Goal: Task Accomplishment & Management: Manage account settings

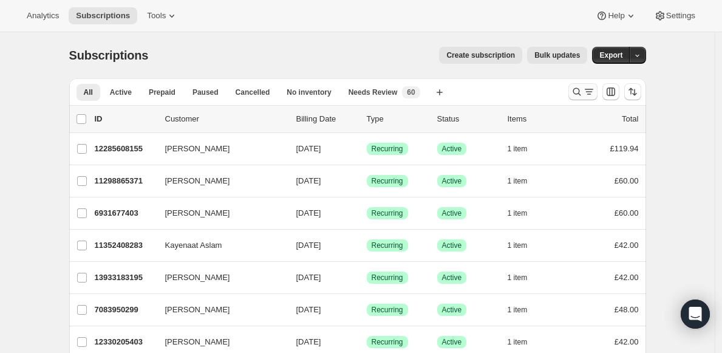
click at [577, 93] on icon "Search and filter results" at bounding box center [576, 92] width 12 height 12
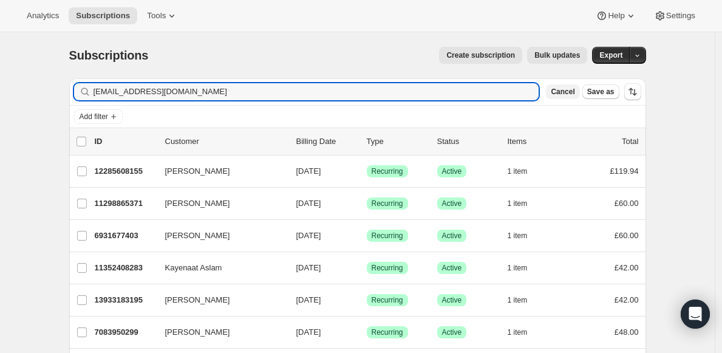
type input "[EMAIL_ADDRESS][DOMAIN_NAME]"
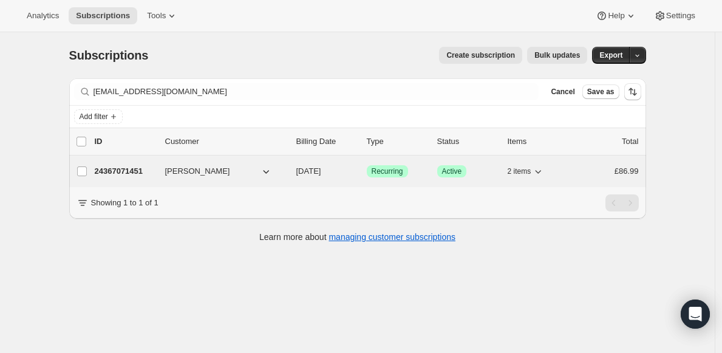
click at [245, 178] on div "24367071451 Lucy Goodwin 11/06/2025 Success Recurring Success Active 2 items £8…" at bounding box center [367, 171] width 544 height 17
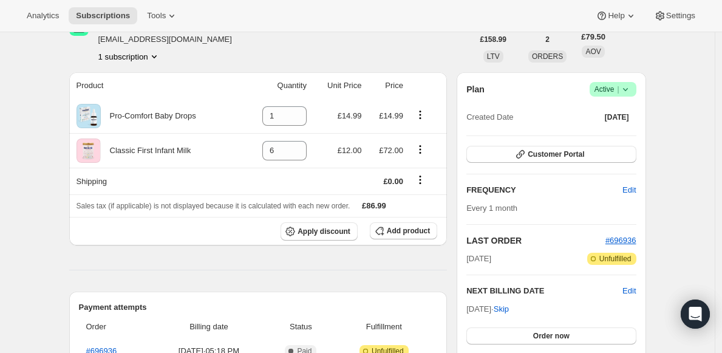
scroll to position [84, 0]
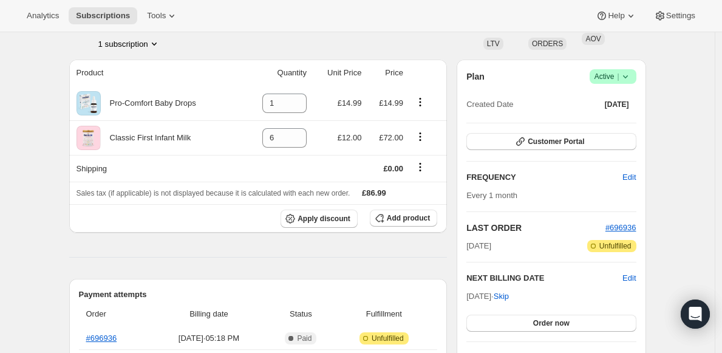
drag, startPoint x: 468, startPoint y: 246, endPoint x: 545, endPoint y: 246, distance: 76.5
click at [526, 246] on div "Plan Success Active | Created Date Sep 9, 2025 Customer Portal FREQUENCY Edit E…" at bounding box center [550, 216] width 189 height 314
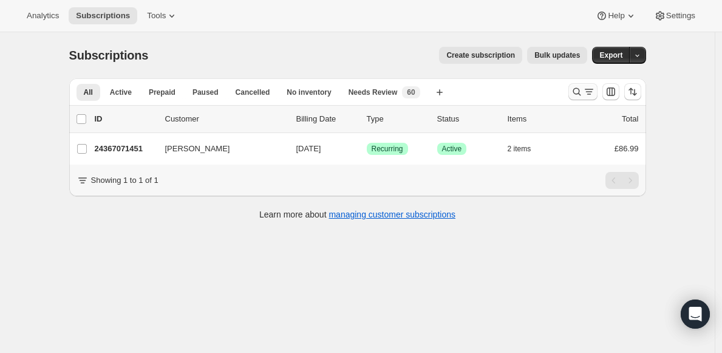
click at [576, 92] on icon "Search and filter results" at bounding box center [576, 92] width 12 height 12
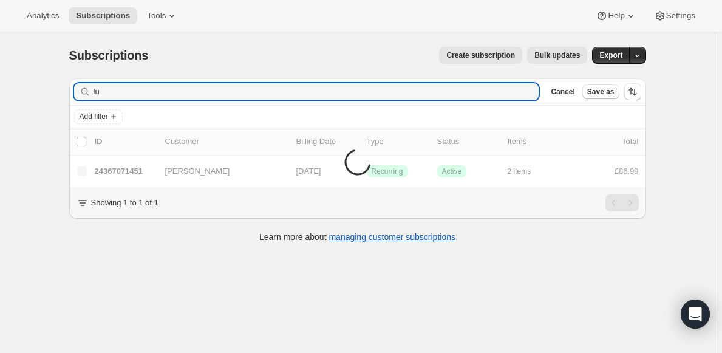
type input "l"
type input "[EMAIL_ADDRESS][DOMAIN_NAME]"
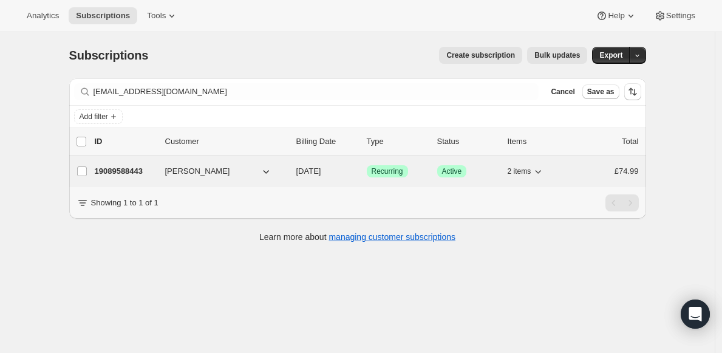
click at [181, 175] on span "[PERSON_NAME]" at bounding box center [197, 171] width 65 height 12
click at [126, 172] on p "19089588443" at bounding box center [125, 171] width 61 height 12
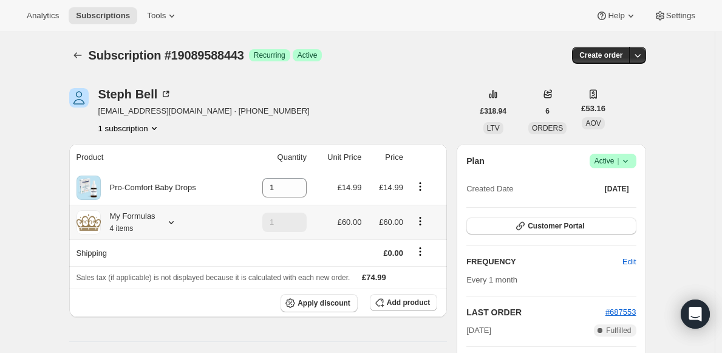
click at [169, 223] on div at bounding box center [168, 222] width 17 height 12
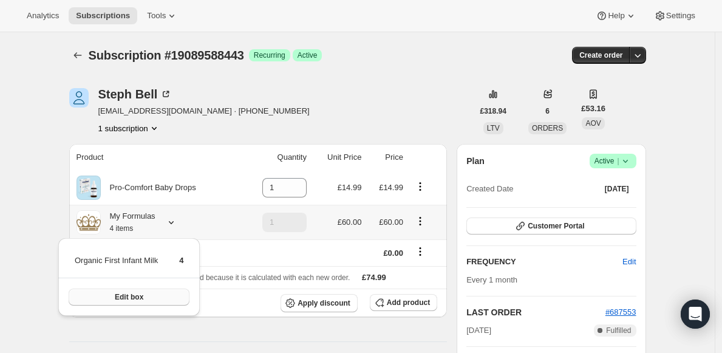
click at [161, 296] on button "Edit box" at bounding box center [129, 296] width 121 height 17
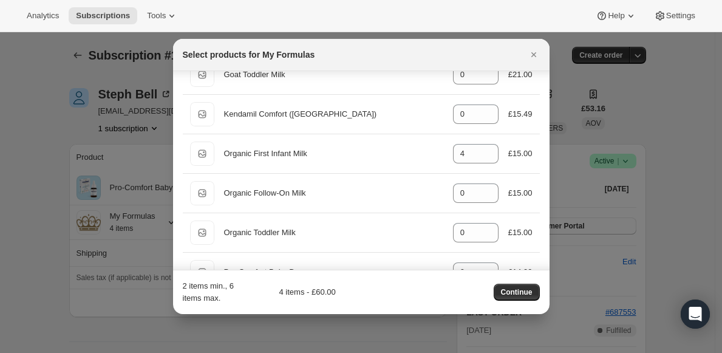
scroll to position [455, 0]
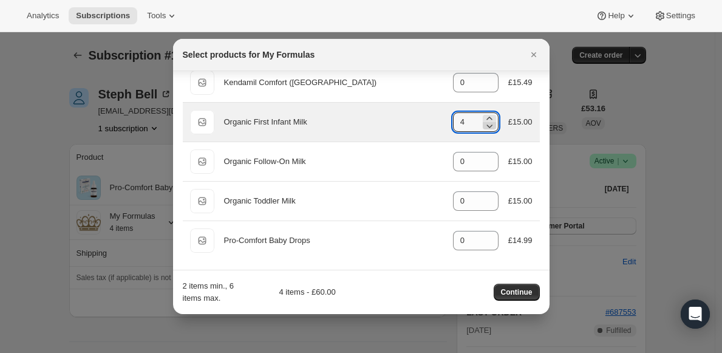
click at [483, 127] on icon ":r53:" at bounding box center [489, 126] width 12 height 12
type input "0"
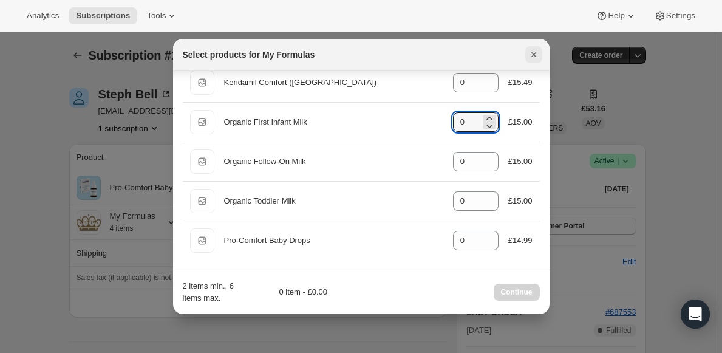
click at [532, 50] on icon "Close" at bounding box center [533, 55] width 12 height 12
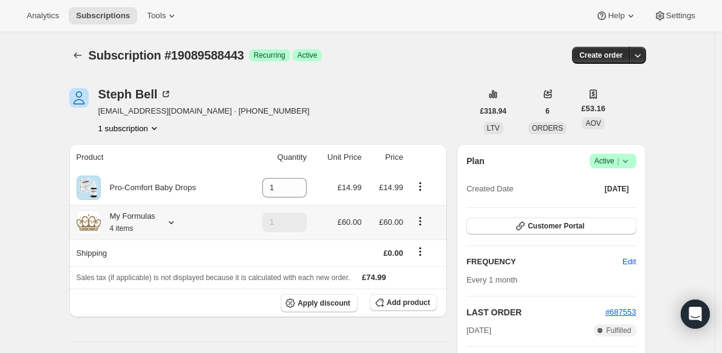
click at [174, 222] on icon at bounding box center [171, 222] width 5 height 3
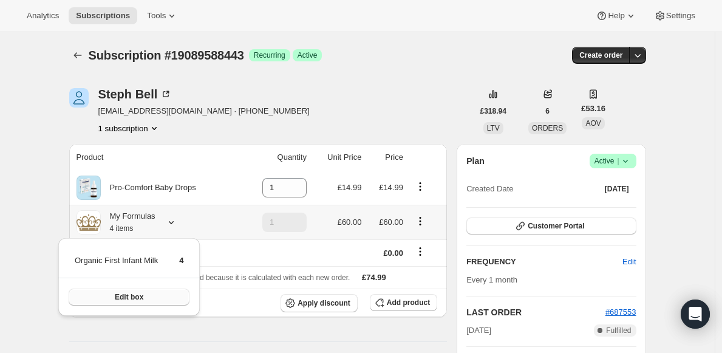
click at [177, 302] on button "Edit box" at bounding box center [129, 296] width 121 height 17
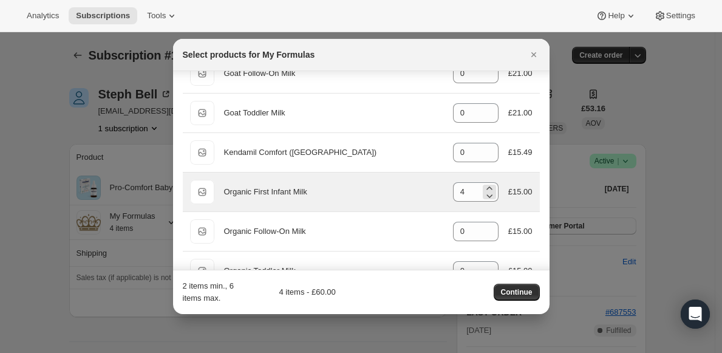
scroll to position [385, 0]
click at [486, 194] on icon ":r5v:" at bounding box center [489, 196] width 6 height 4
type input "1"
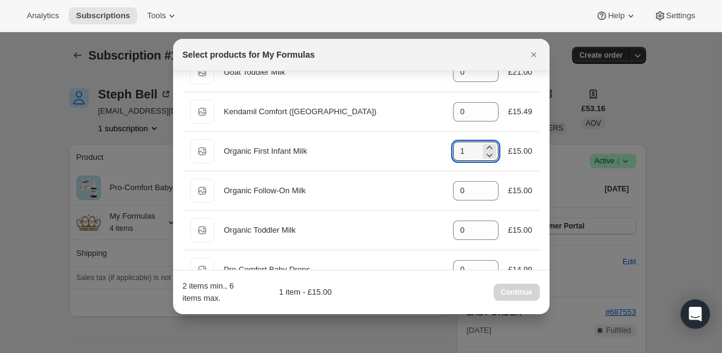
scroll to position [455, 0]
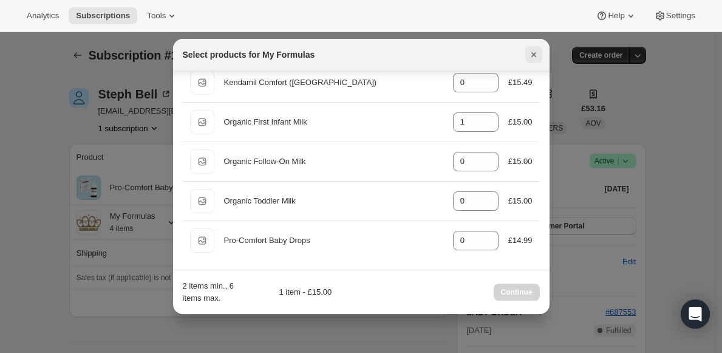
click at [536, 56] on icon "Close" at bounding box center [533, 55] width 12 height 12
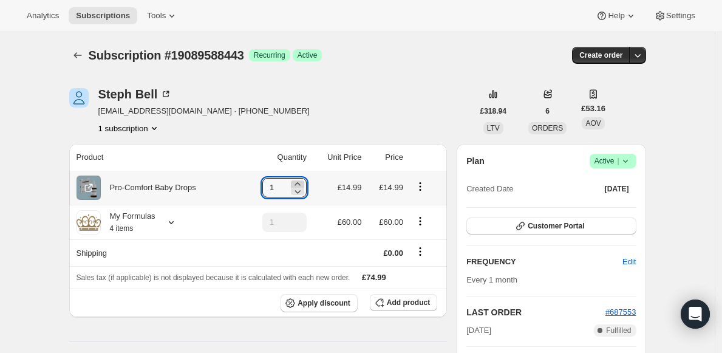
click at [302, 182] on icon at bounding box center [297, 184] width 12 height 12
type input "2"
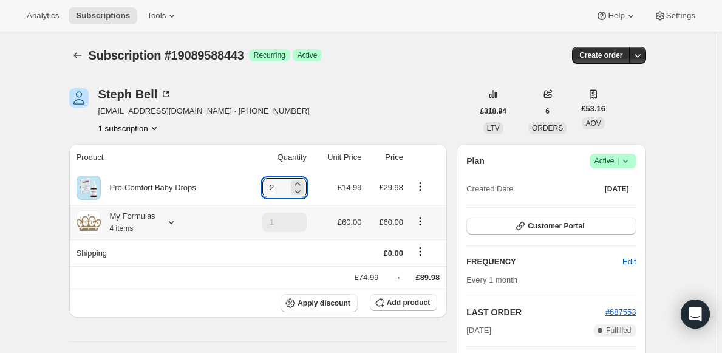
click at [176, 221] on icon at bounding box center [171, 222] width 12 height 12
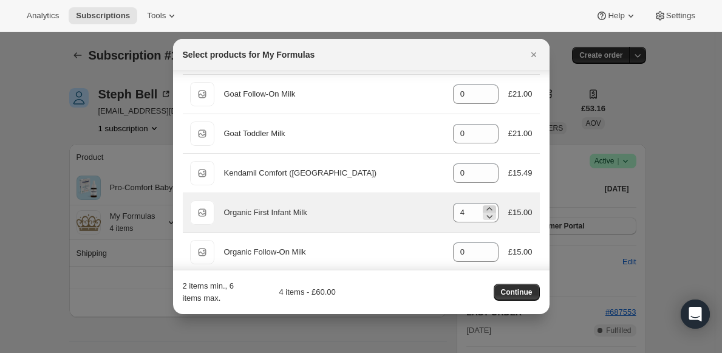
scroll to position [373, 0]
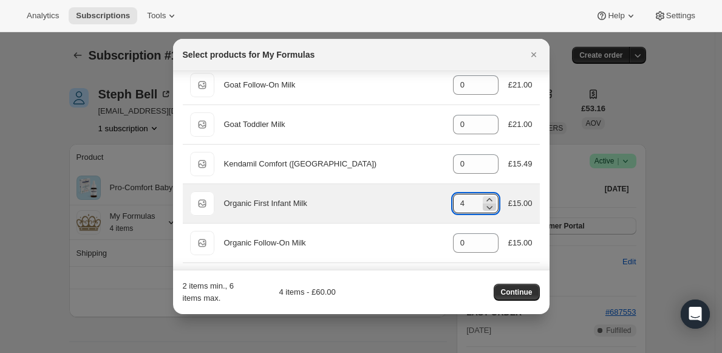
click at [483, 210] on icon ":r73:" at bounding box center [489, 207] width 12 height 12
type input "0"
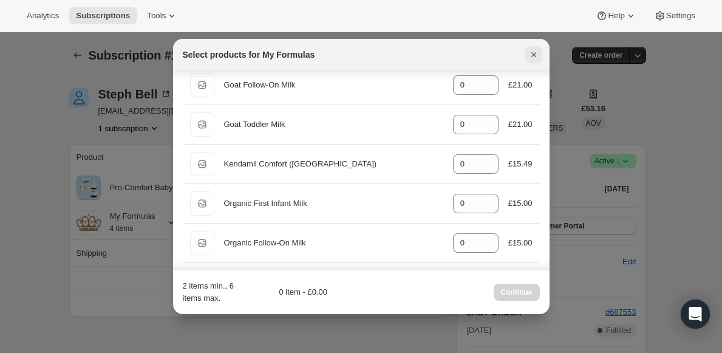
click at [533, 50] on icon "Close" at bounding box center [533, 55] width 12 height 12
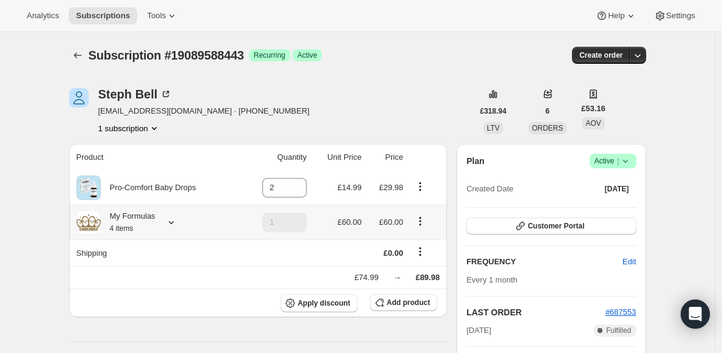
click at [420, 218] on icon "Product actions" at bounding box center [420, 221] width 12 height 12
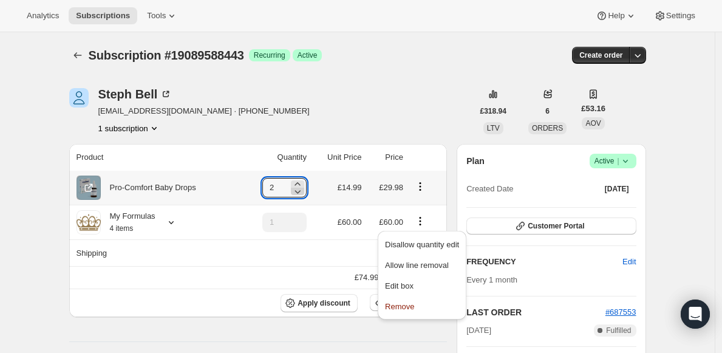
click at [297, 191] on icon at bounding box center [297, 191] width 12 height 12
type input "1"
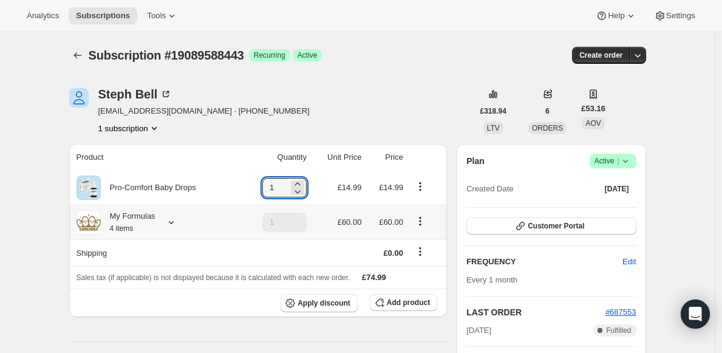
click at [422, 221] on icon "Product actions" at bounding box center [420, 221] width 12 height 12
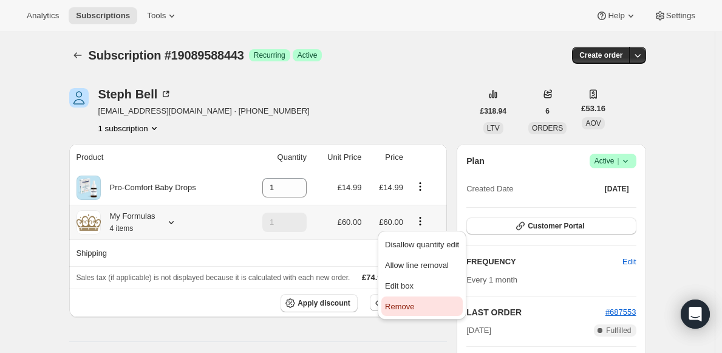
click at [403, 308] on span "Remove" at bounding box center [399, 306] width 29 height 9
type input "0"
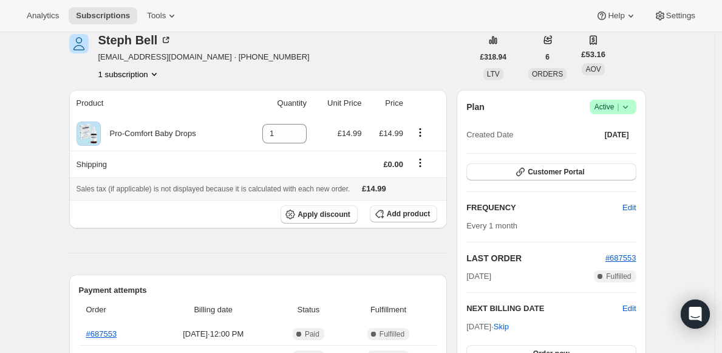
scroll to position [53, 0]
